Goal: Transaction & Acquisition: Purchase product/service

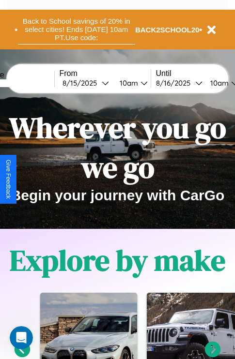
click at [76, 30] on button "Back to School savings of 20% in select cities! Ends [DATE] 10am PT. Use code:" at bounding box center [76, 30] width 117 height 30
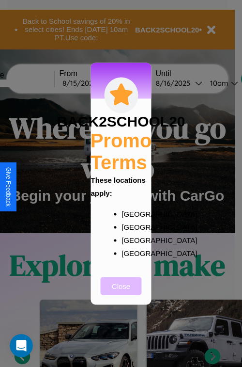
click at [121, 292] on button "Close" at bounding box center [121, 286] width 41 height 18
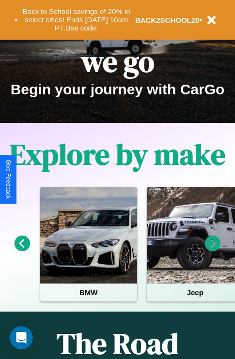
scroll to position [149, 0]
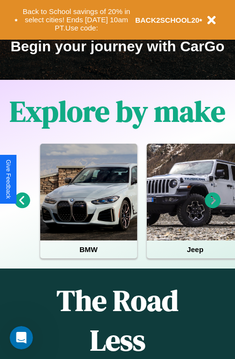
click at [213, 207] on icon at bounding box center [213, 201] width 16 height 16
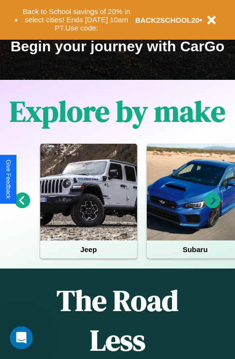
click at [213, 207] on icon at bounding box center [213, 201] width 16 height 16
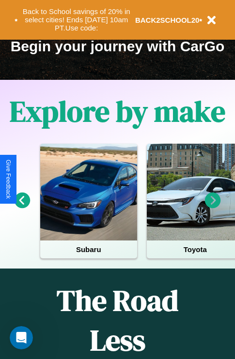
click at [213, 207] on icon at bounding box center [213, 201] width 16 height 16
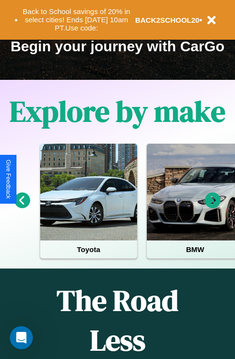
click at [213, 207] on icon at bounding box center [213, 201] width 16 height 16
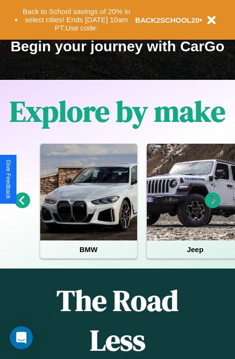
click at [213, 207] on icon at bounding box center [213, 201] width 16 height 16
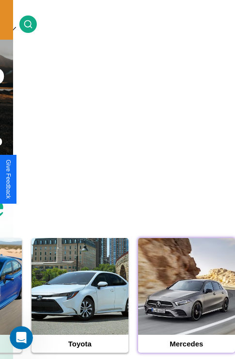
click at [186, 302] on div at bounding box center [186, 286] width 97 height 97
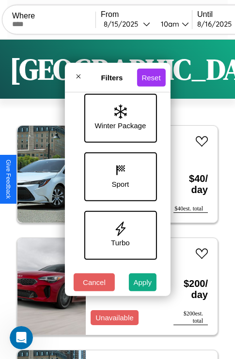
scroll to position [374, 0]
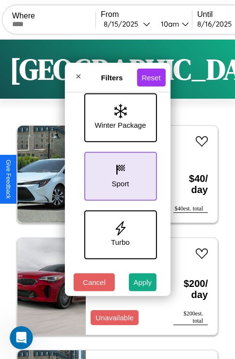
click at [119, 174] on icon at bounding box center [120, 170] width 15 height 15
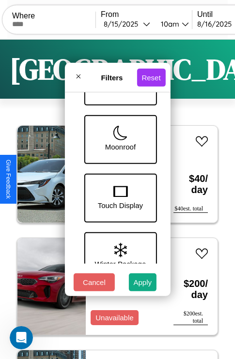
scroll to position [198, 0]
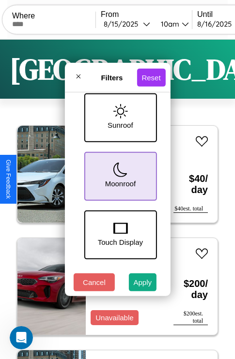
click at [119, 174] on icon at bounding box center [120, 170] width 15 height 15
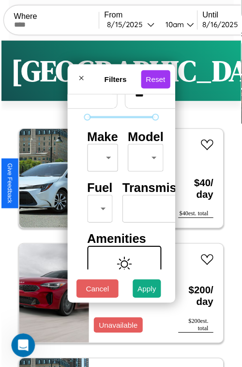
scroll to position [29, 0]
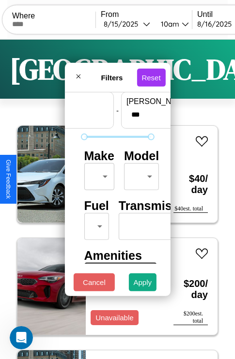
click at [97, 174] on body "CarGo Where From [DATE] 10am Until [DATE] 10am Become a Host Login Sign Up [GEO…" at bounding box center [117, 200] width 235 height 400
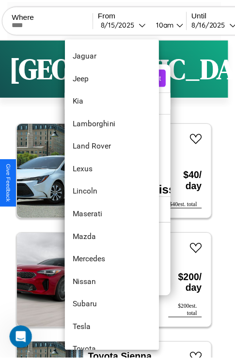
scroll to position [483, 0]
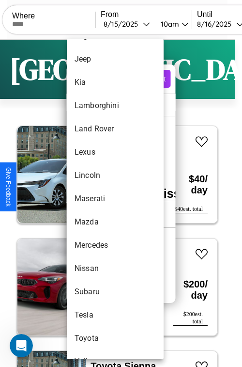
click at [97, 199] on li "Maserati" at bounding box center [115, 198] width 97 height 23
type input "********"
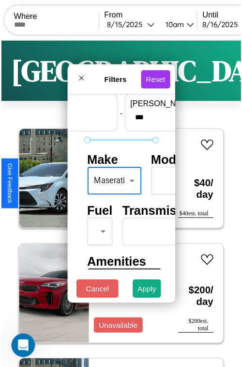
scroll to position [29, 15]
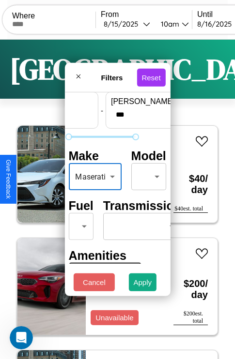
click at [147, 174] on body "CarGo Where From [DATE] 10am Until [DATE] 10am Become a Host Login Sign Up [GEO…" at bounding box center [117, 200] width 235 height 400
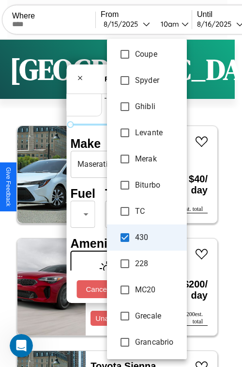
scroll to position [0, 0]
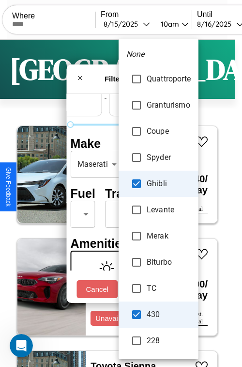
type input "**********"
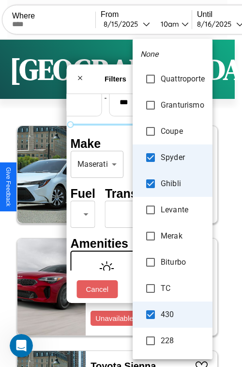
click at [121, 183] on div at bounding box center [121, 183] width 242 height 367
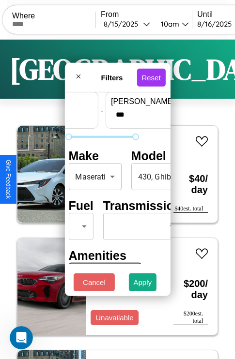
click at [143, 285] on button "Apply" at bounding box center [143, 283] width 28 height 18
